Goal: Transaction & Acquisition: Purchase product/service

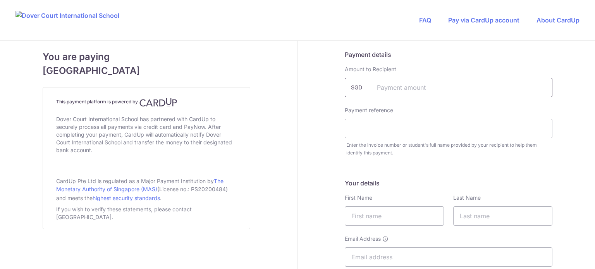
click at [400, 87] on input "text" at bounding box center [449, 87] width 208 height 19
click at [395, 125] on input "text" at bounding box center [449, 128] width 208 height 19
click at [406, 85] on input "text" at bounding box center [449, 87] width 208 height 19
type input "9160.01"
click at [408, 125] on input "text" at bounding box center [449, 128] width 208 height 19
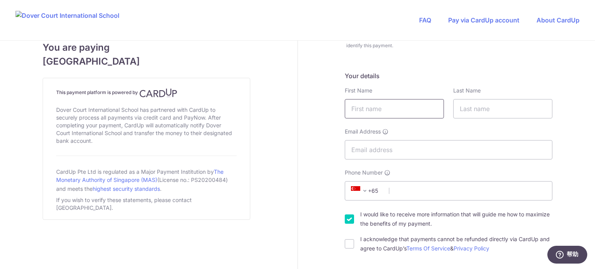
scroll to position [77, 0]
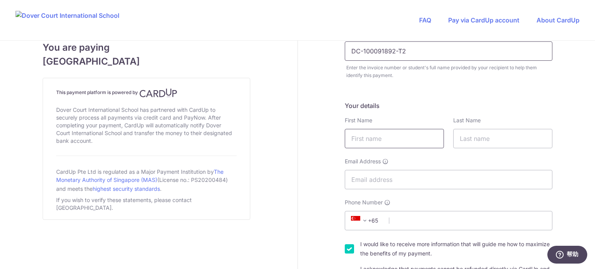
type input "DC-100091892-T2"
click at [394, 142] on input "text" at bounding box center [394, 138] width 99 height 19
type input "[PERSON_NAME]"
type input "Li"
click at [385, 173] on input "Email Address" at bounding box center [449, 179] width 208 height 19
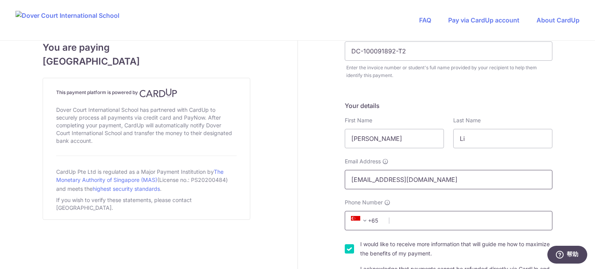
type input "[EMAIL_ADDRESS][DOMAIN_NAME]"
click at [418, 222] on input "Phone Number" at bounding box center [449, 220] width 208 height 19
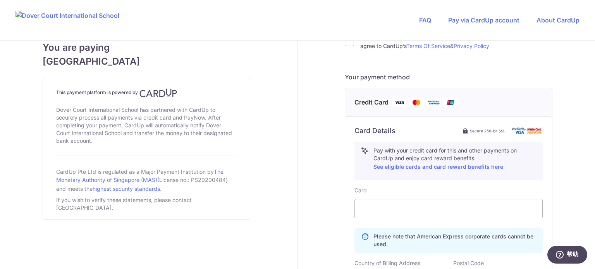
scroll to position [232, 0]
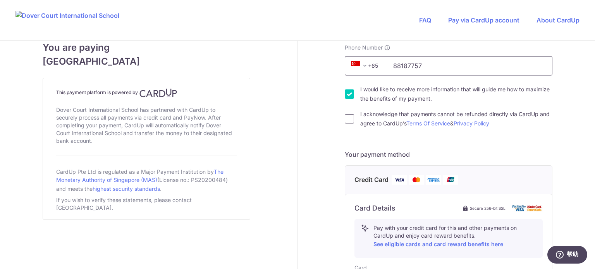
type input "88187757"
click at [347, 120] on input "I acknowledge that payments cannot be refunded directly via CardUp and agree to…" at bounding box center [349, 118] width 9 height 9
checkbox input "true"
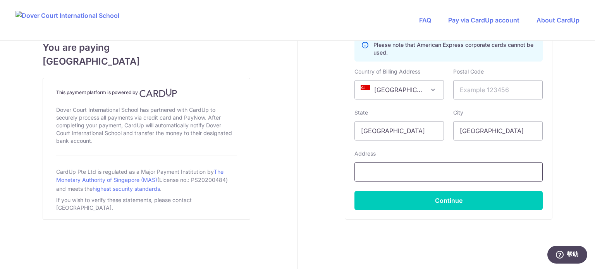
scroll to position [504, 0]
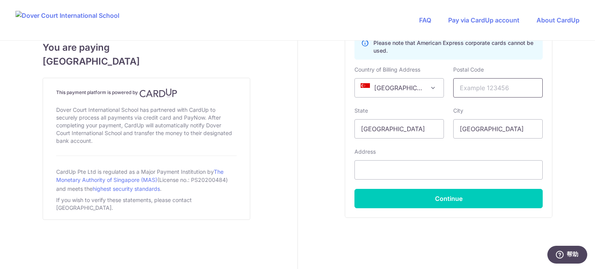
click at [481, 89] on input "text" at bounding box center [497, 87] width 89 height 19
type input "018985"
drag, startPoint x: 492, startPoint y: 172, endPoint x: 473, endPoint y: 171, distance: 19.4
click at [473, 171] on input "[STREET_ADDRESS]" at bounding box center [448, 169] width 188 height 19
click at [446, 170] on input "[STREET_ADDRESS]" at bounding box center [448, 169] width 188 height 19
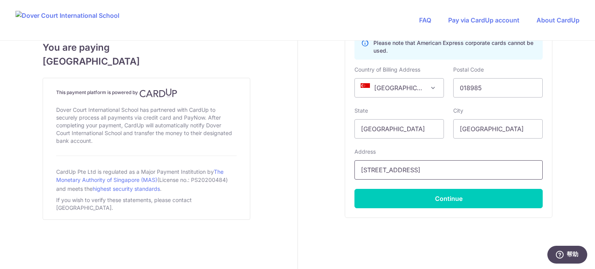
type input "[STREET_ADDRESS]"
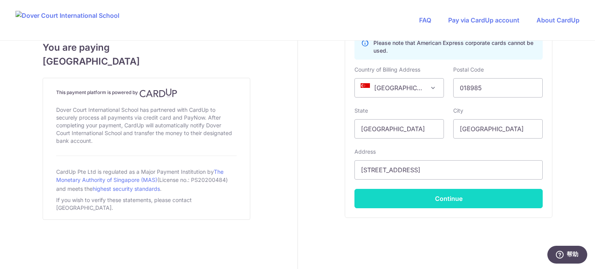
click at [491, 198] on button "Continue" at bounding box center [448, 198] width 188 height 19
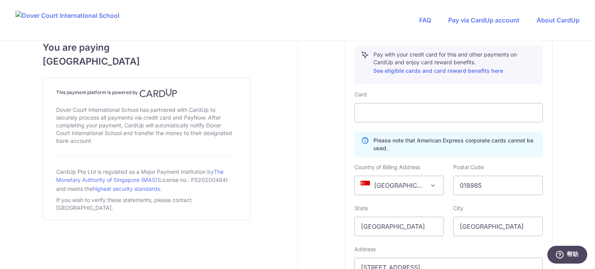
scroll to position [517, 0]
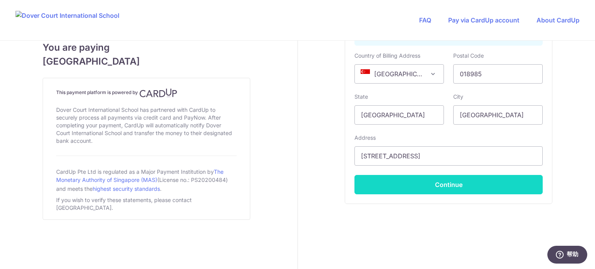
click at [442, 185] on button "Continue" at bounding box center [448, 184] width 188 height 19
type input "**** 4021"
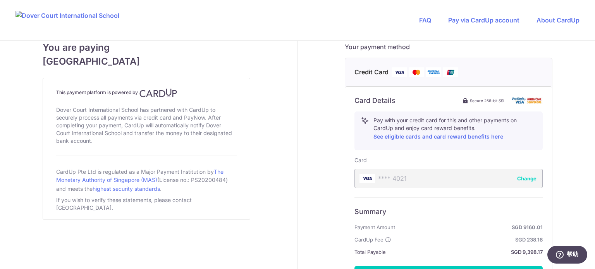
scroll to position [431, 0]
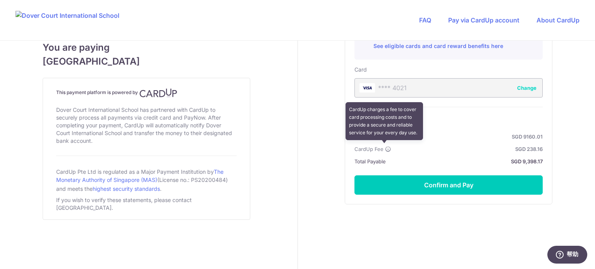
click at [385, 147] on icon at bounding box center [388, 149] width 6 height 6
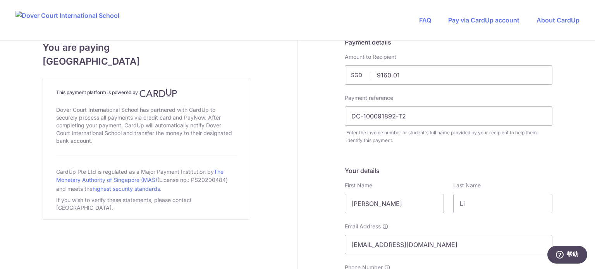
scroll to position [0, 0]
